Goal: Information Seeking & Learning: Learn about a topic

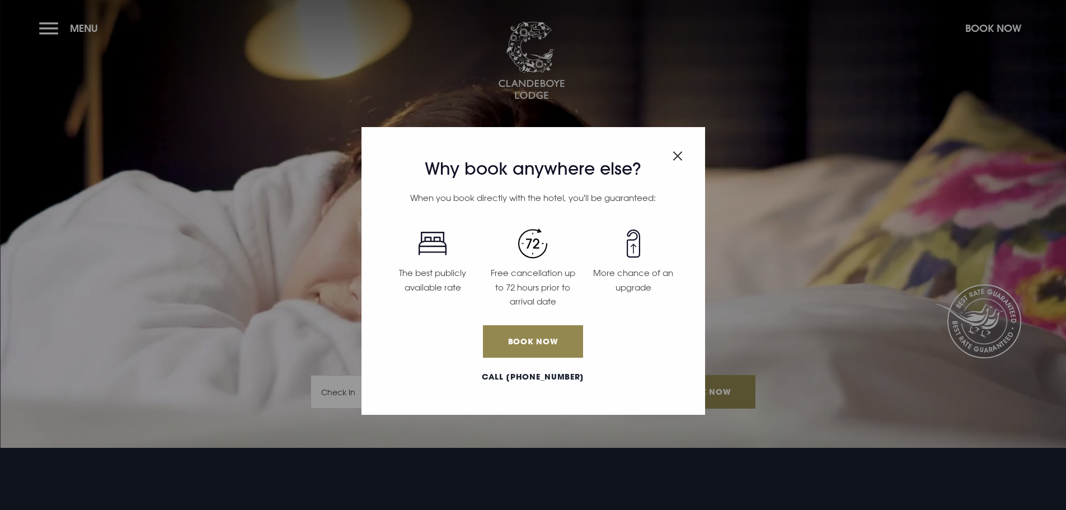
click at [684, 157] on div "Why book anywhere else? When you book directly with the hotel, you'll be guaran…" at bounding box center [532, 271] width 343 height 288
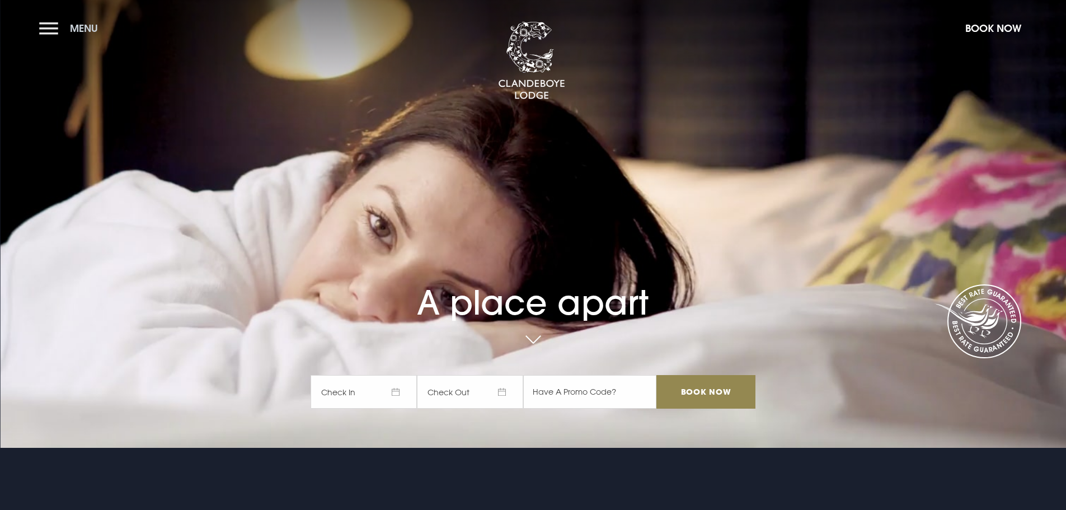
click at [44, 34] on button "Menu" at bounding box center [71, 28] width 64 height 24
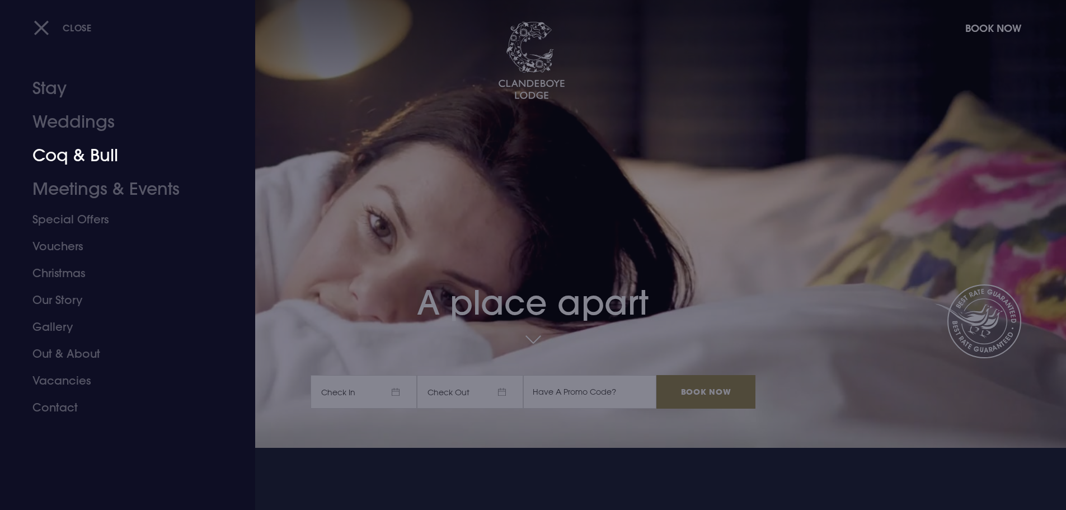
click at [66, 158] on link "Coq & Bull" at bounding box center [120, 156] width 177 height 34
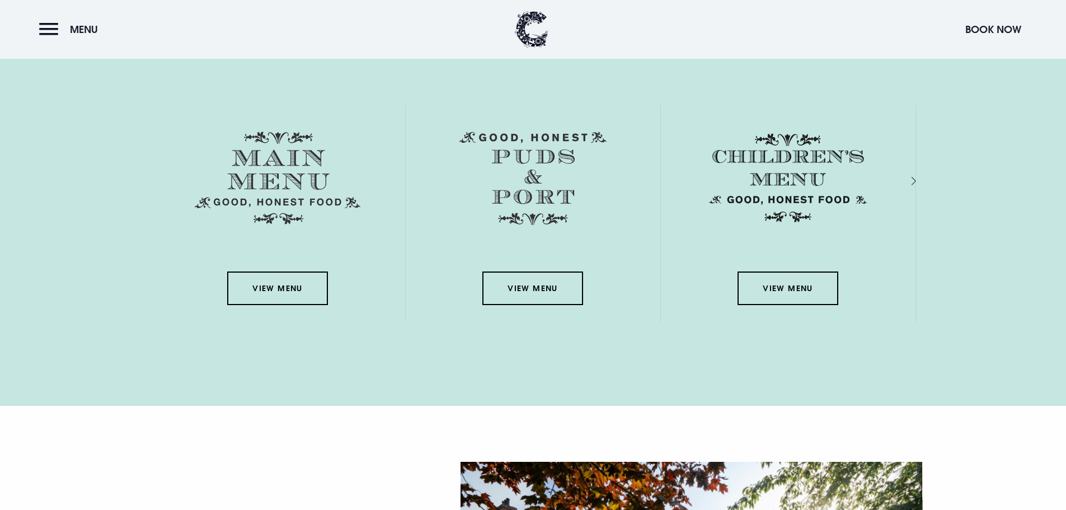
scroll to position [1566, 0]
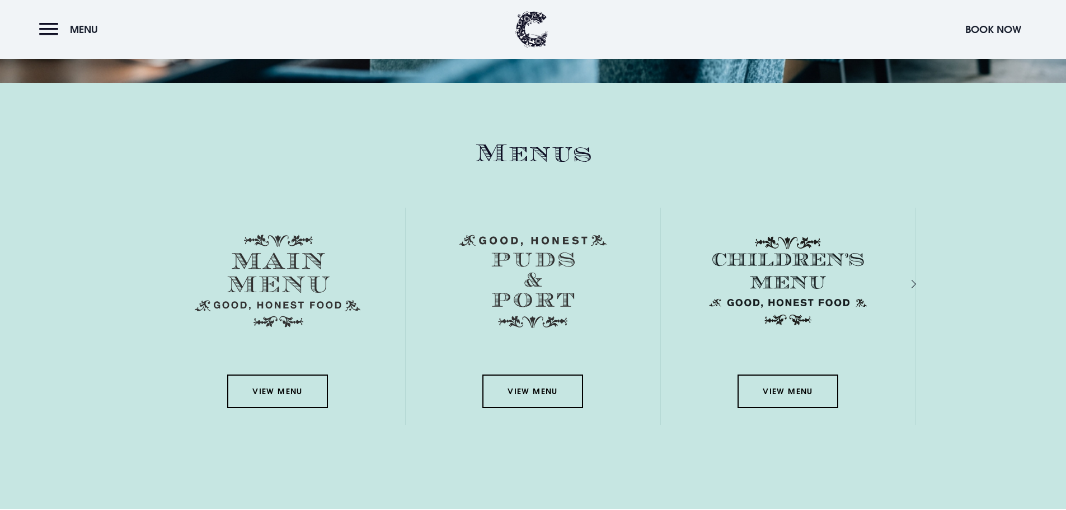
click at [913, 279] on div "View Menu" at bounding box center [788, 316] width 255 height 217
click at [907, 281] on div "Next slide" at bounding box center [901, 284] width 11 height 16
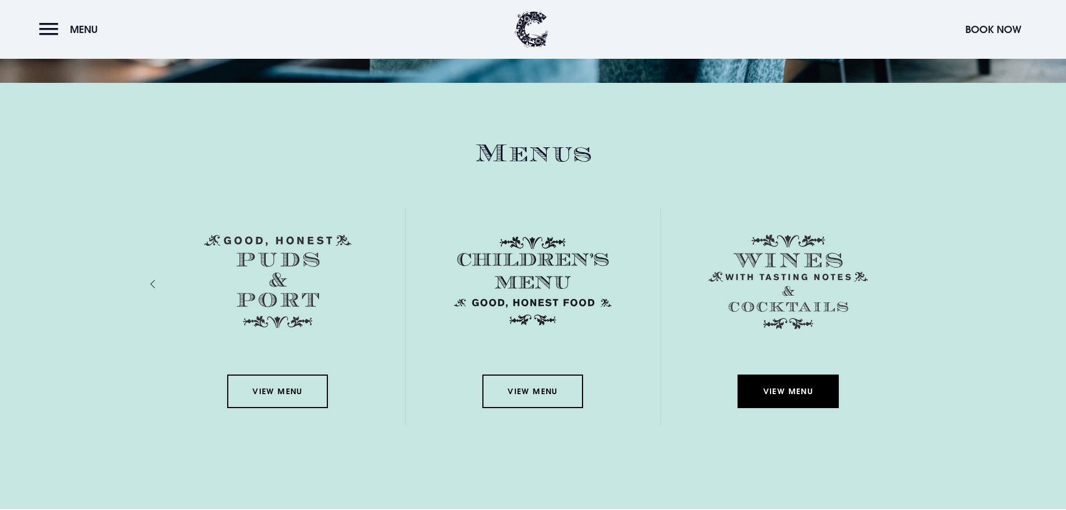
click at [836, 375] on link "View Menu" at bounding box center [787, 391] width 101 height 34
